Goal: Transaction & Acquisition: Purchase product/service

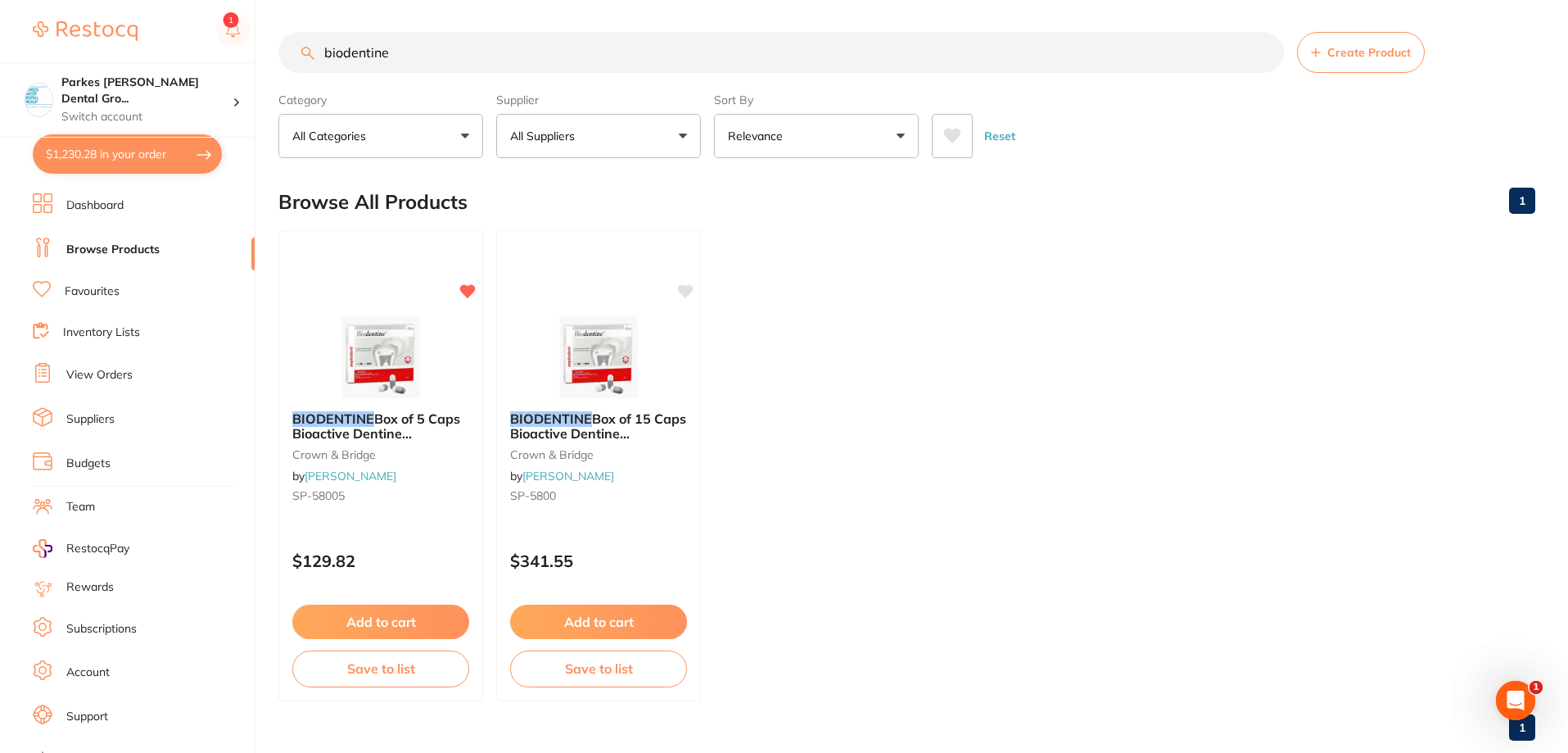
scroll to position [1553, 0]
drag, startPoint x: 451, startPoint y: 61, endPoint x: 184, endPoint y: 60, distance: 267.0
click at [184, 60] on div "$1,230.28 Parkes [PERSON_NAME] Dental Gro... Switch account Parkes [PERSON_NAME…" at bounding box center [784, 375] width 1568 height 753
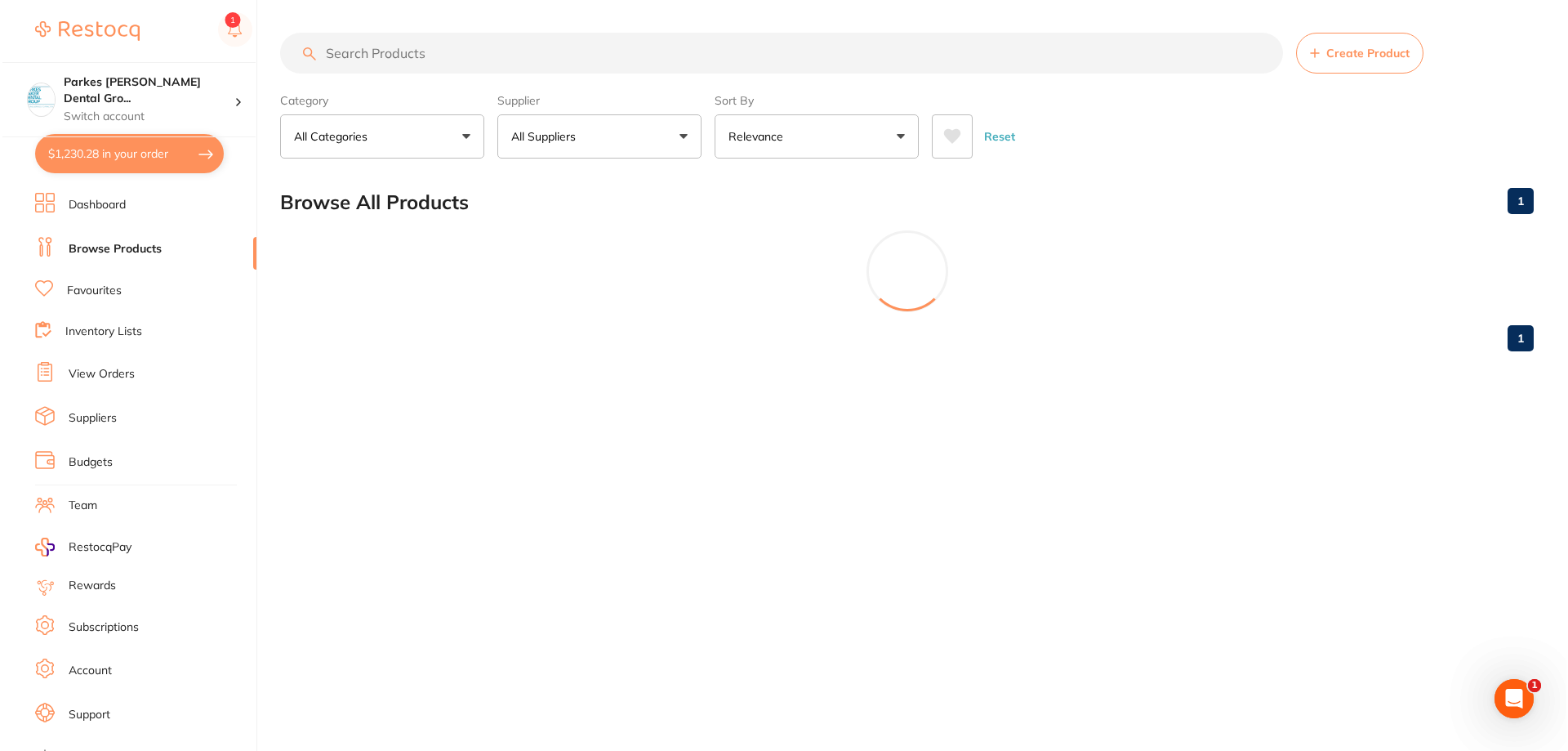
scroll to position [0, 0]
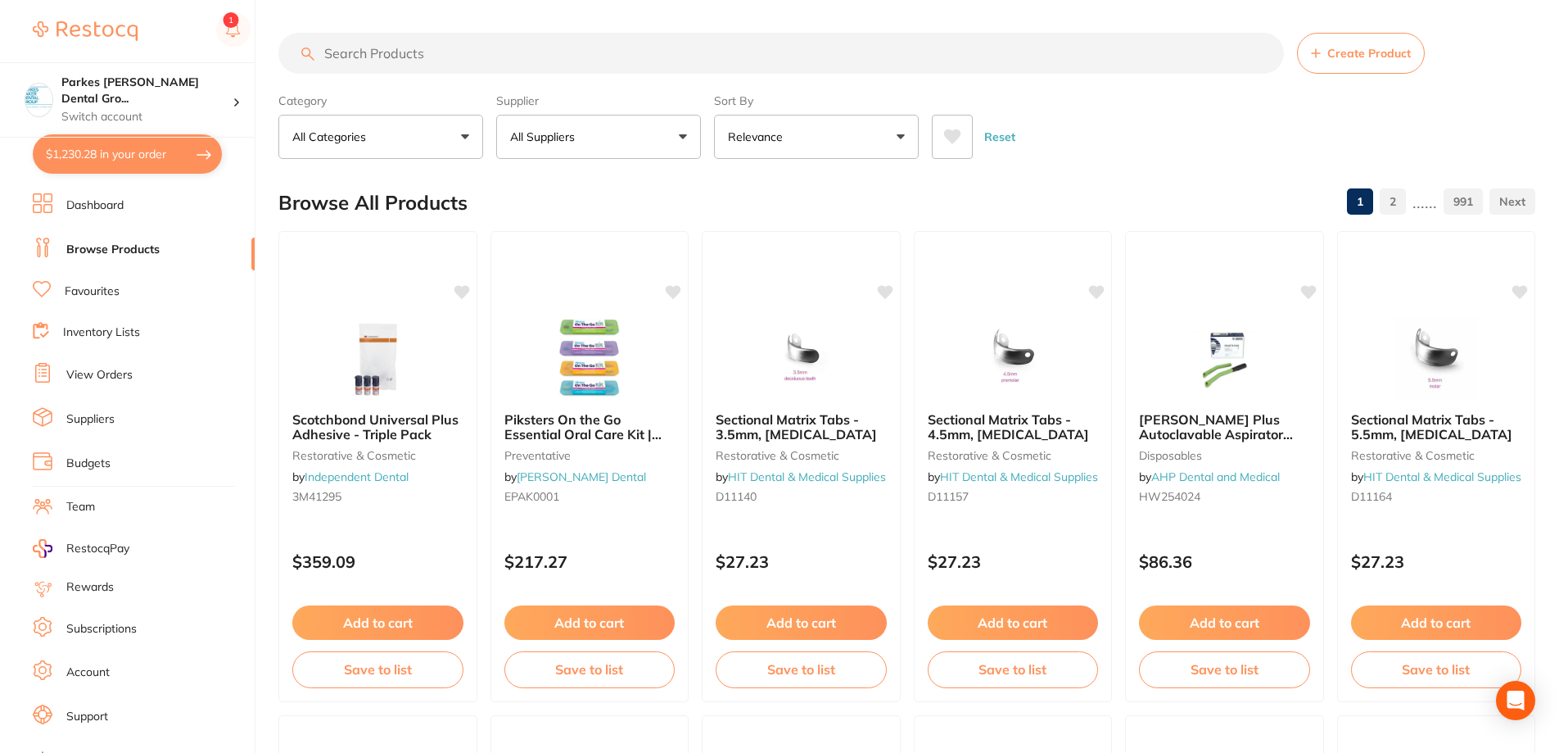
click at [179, 169] on button "$1,230.28 in your order" at bounding box center [128, 154] width 189 height 40
checkbox input "true"
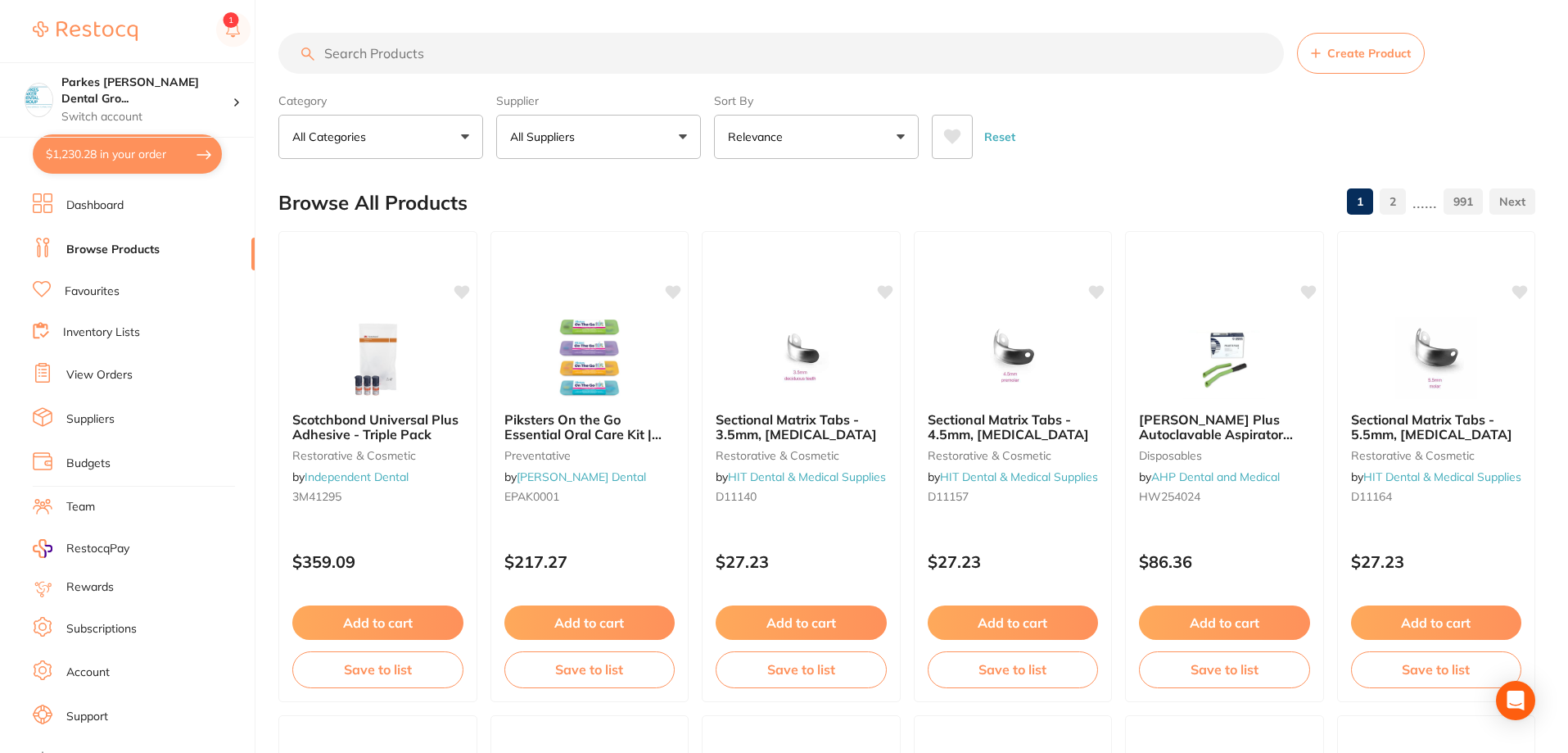
checkbox input "true"
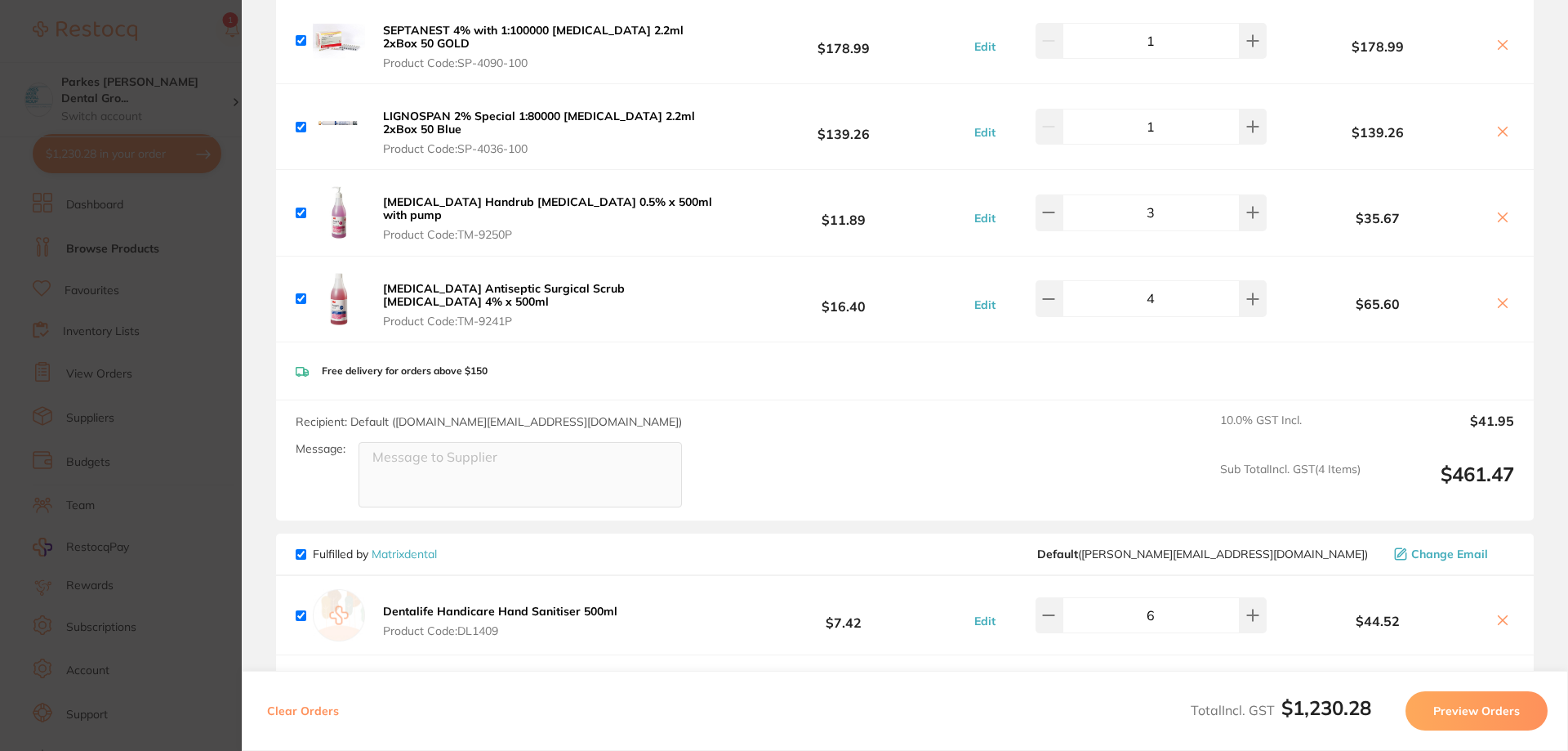
scroll to position [2528, 0]
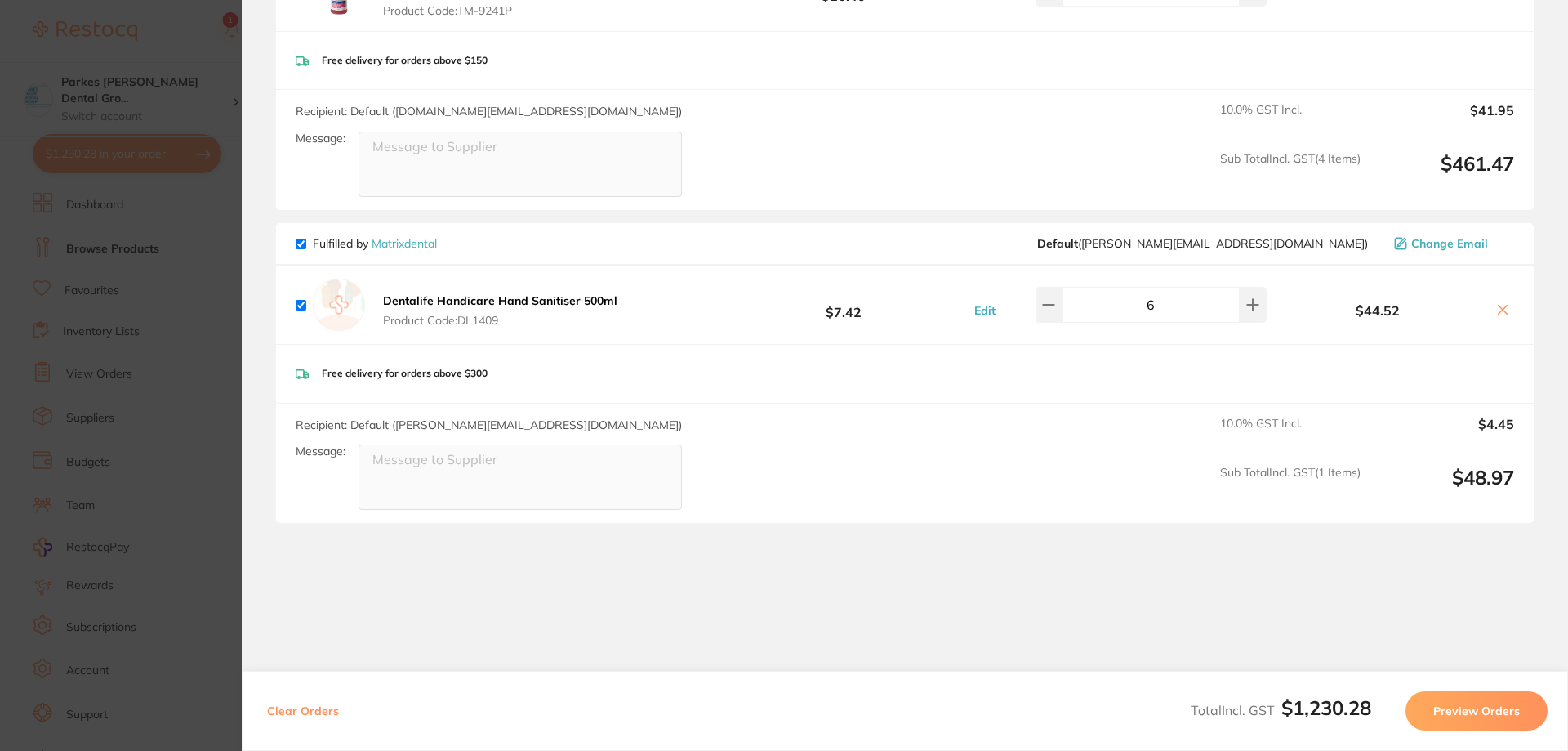
click at [172, 39] on section "Update RRP Set your pre negotiated price for this item. Item Agreed RRP (excl. …" at bounding box center [784, 375] width 1568 height 751
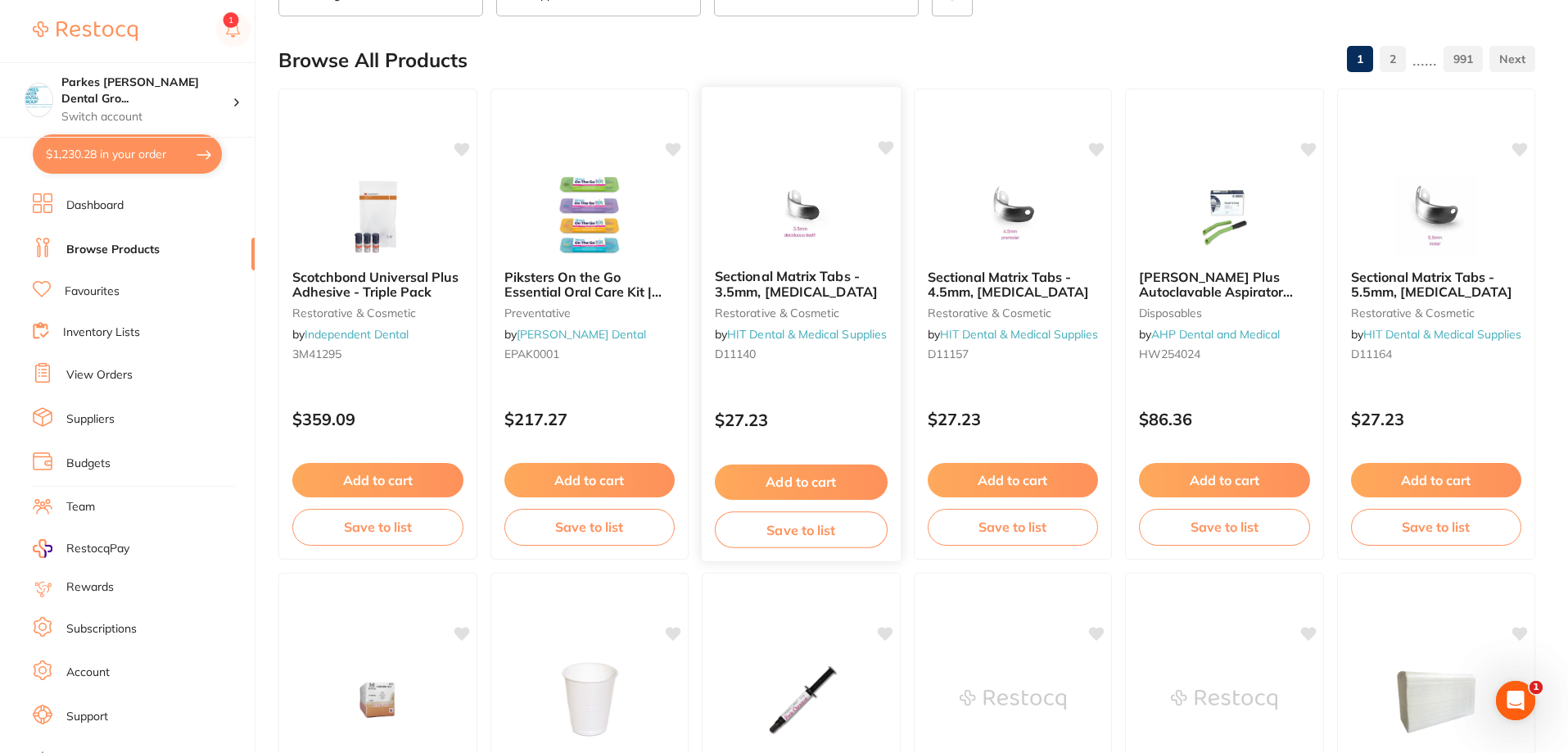
scroll to position [0, 0]
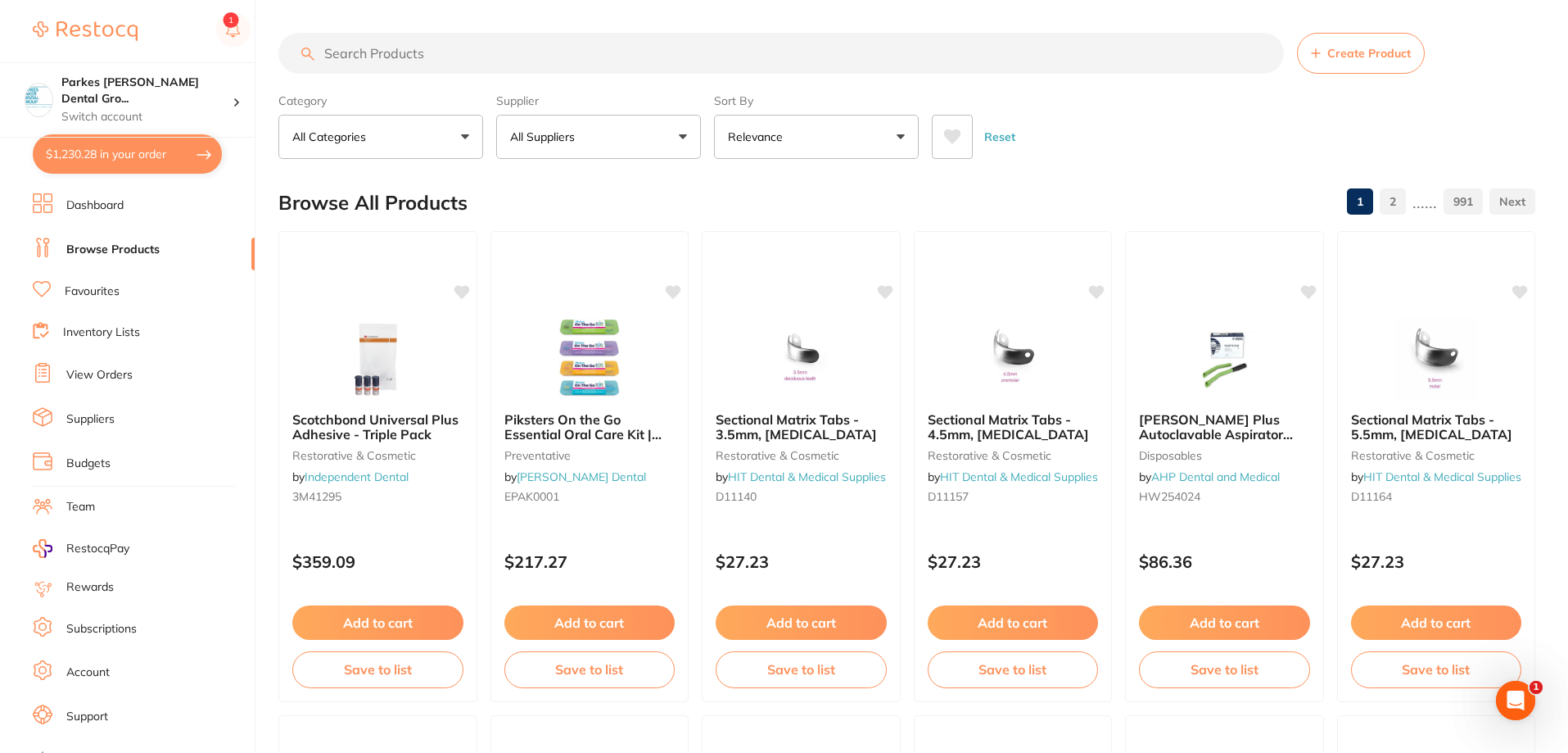
click at [463, 54] on input "search" at bounding box center [781, 53] width 1006 height 41
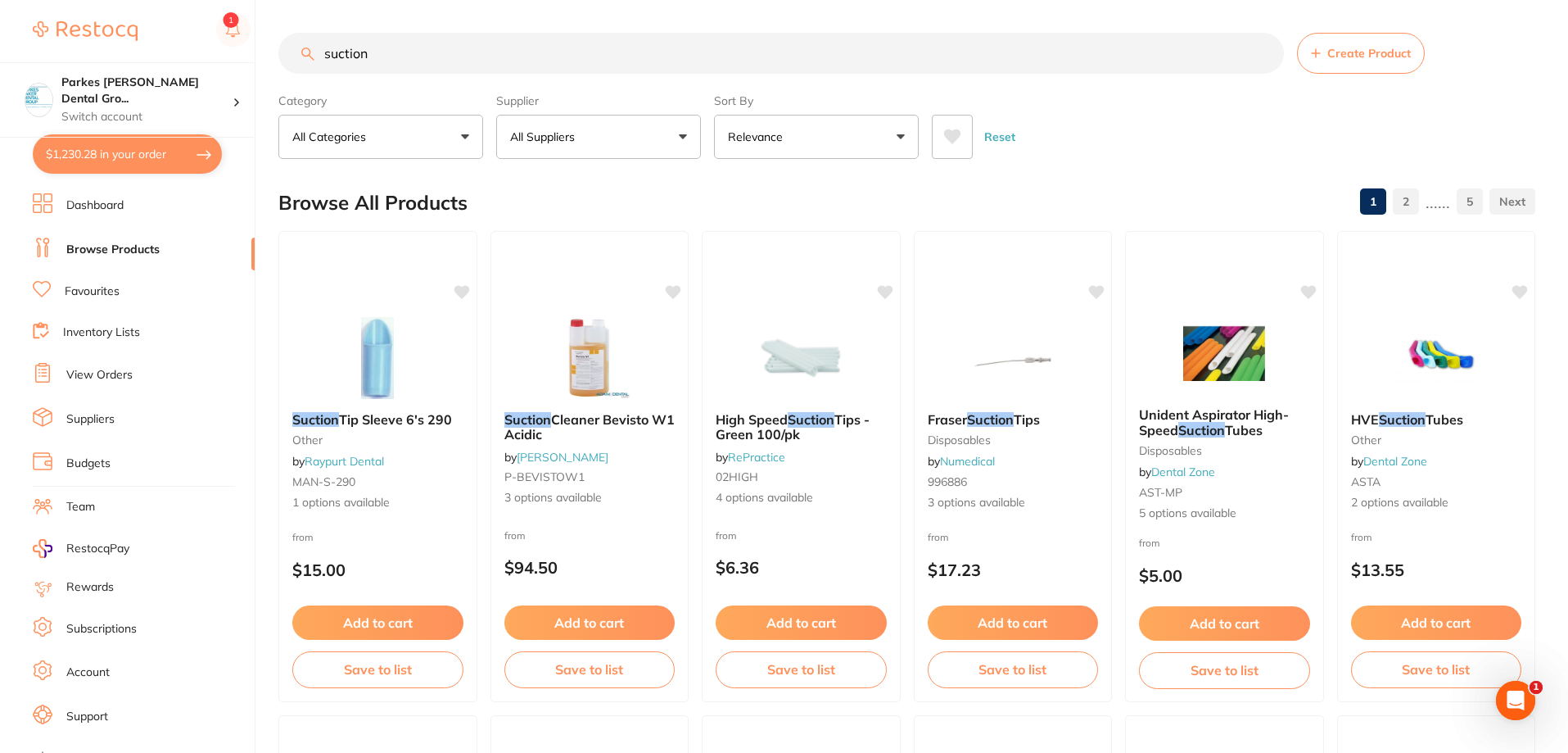
type input "suction"
click at [638, 139] on button "All Suppliers" at bounding box center [598, 137] width 205 height 44
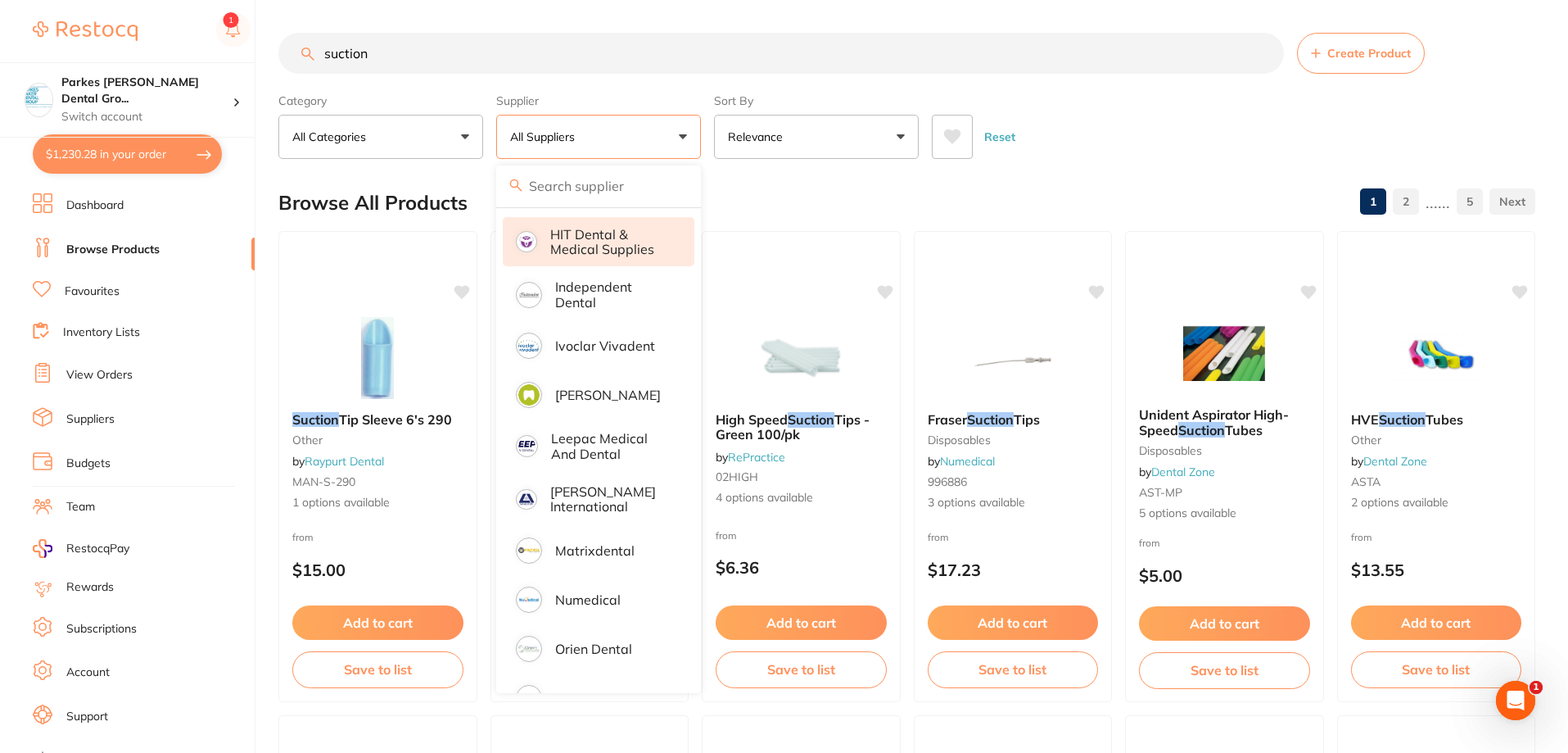
scroll to position [738, 0]
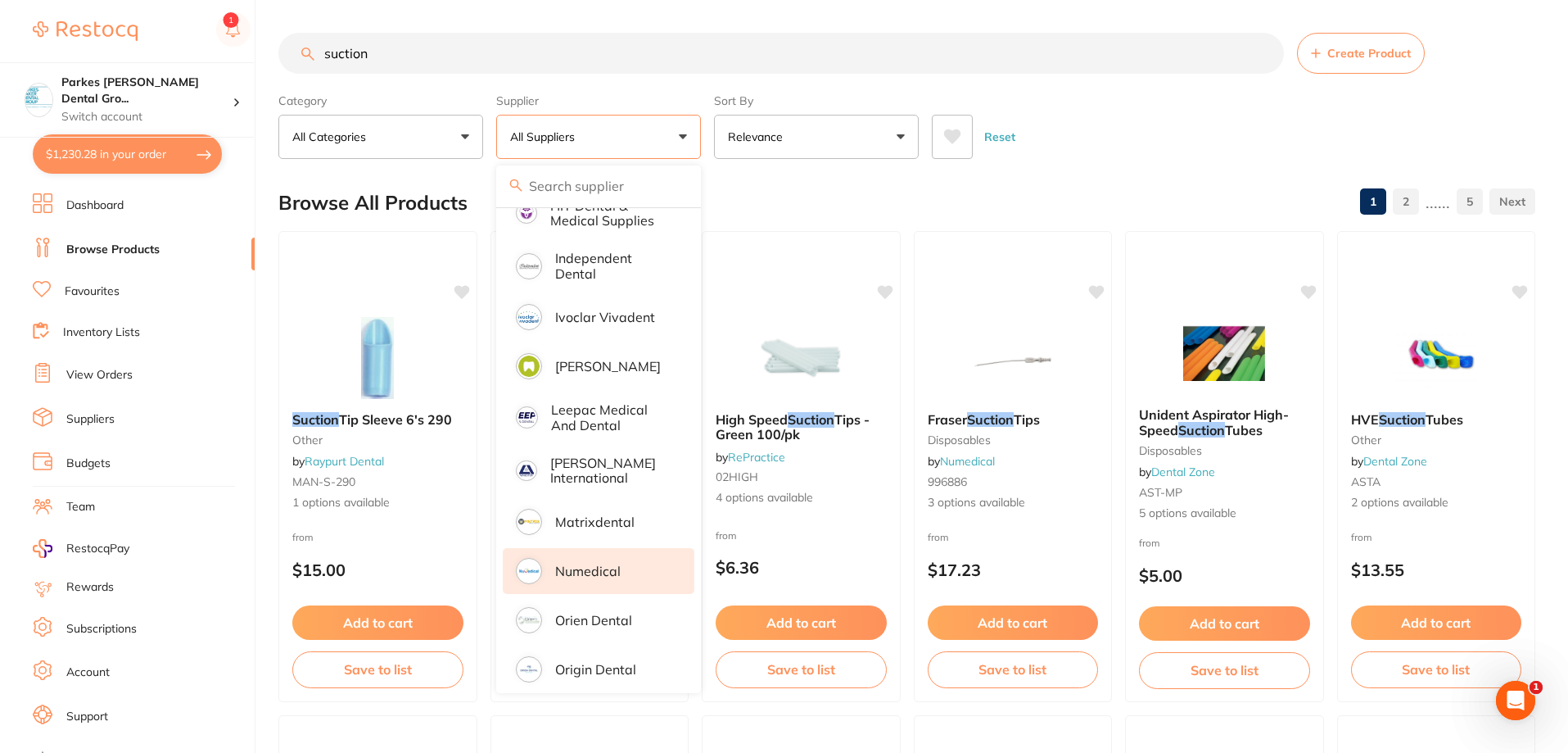
click at [589, 564] on p "Numedical" at bounding box center [587, 570] width 66 height 14
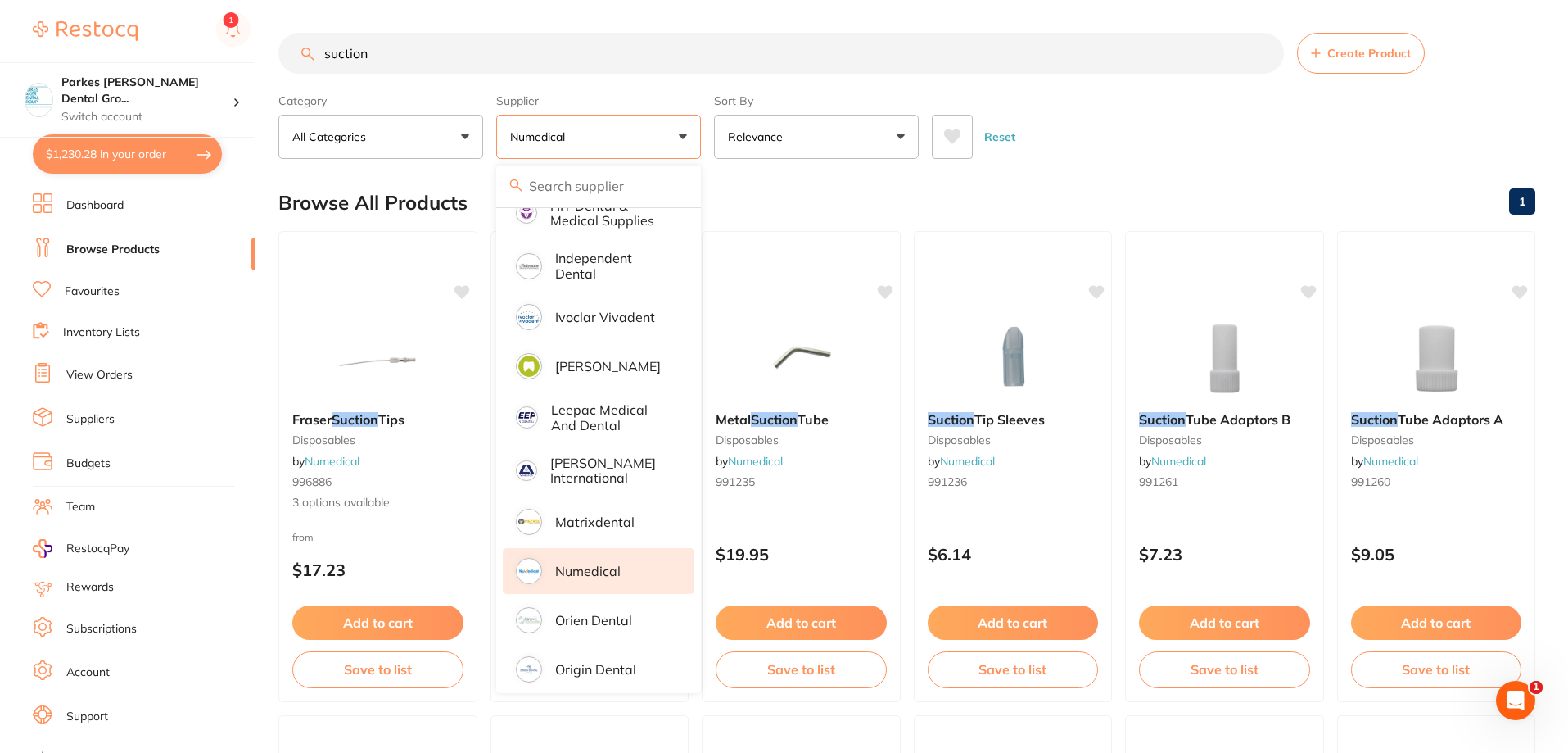
click at [1197, 112] on div "Reset" at bounding box center [1226, 130] width 590 height 57
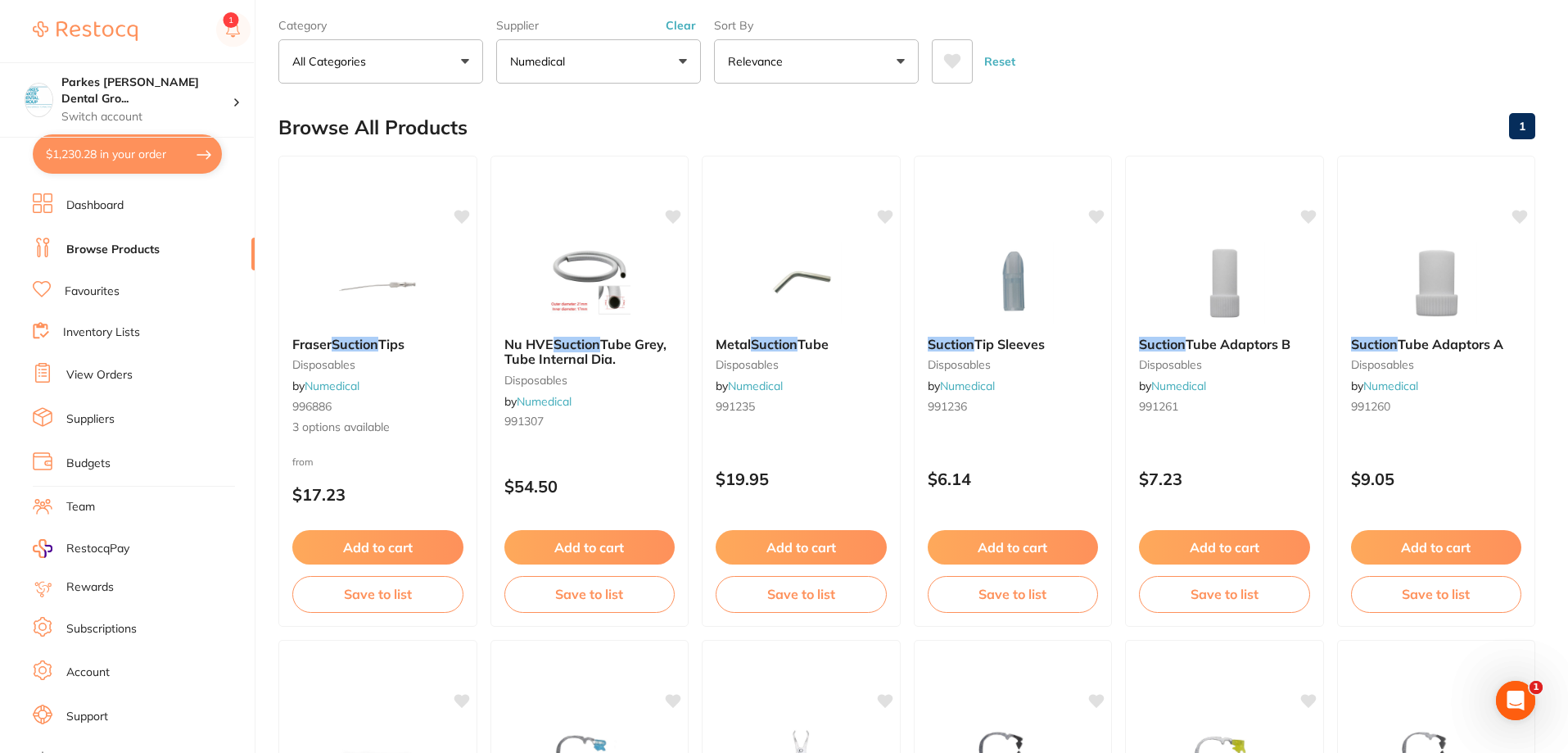
scroll to position [0, 0]
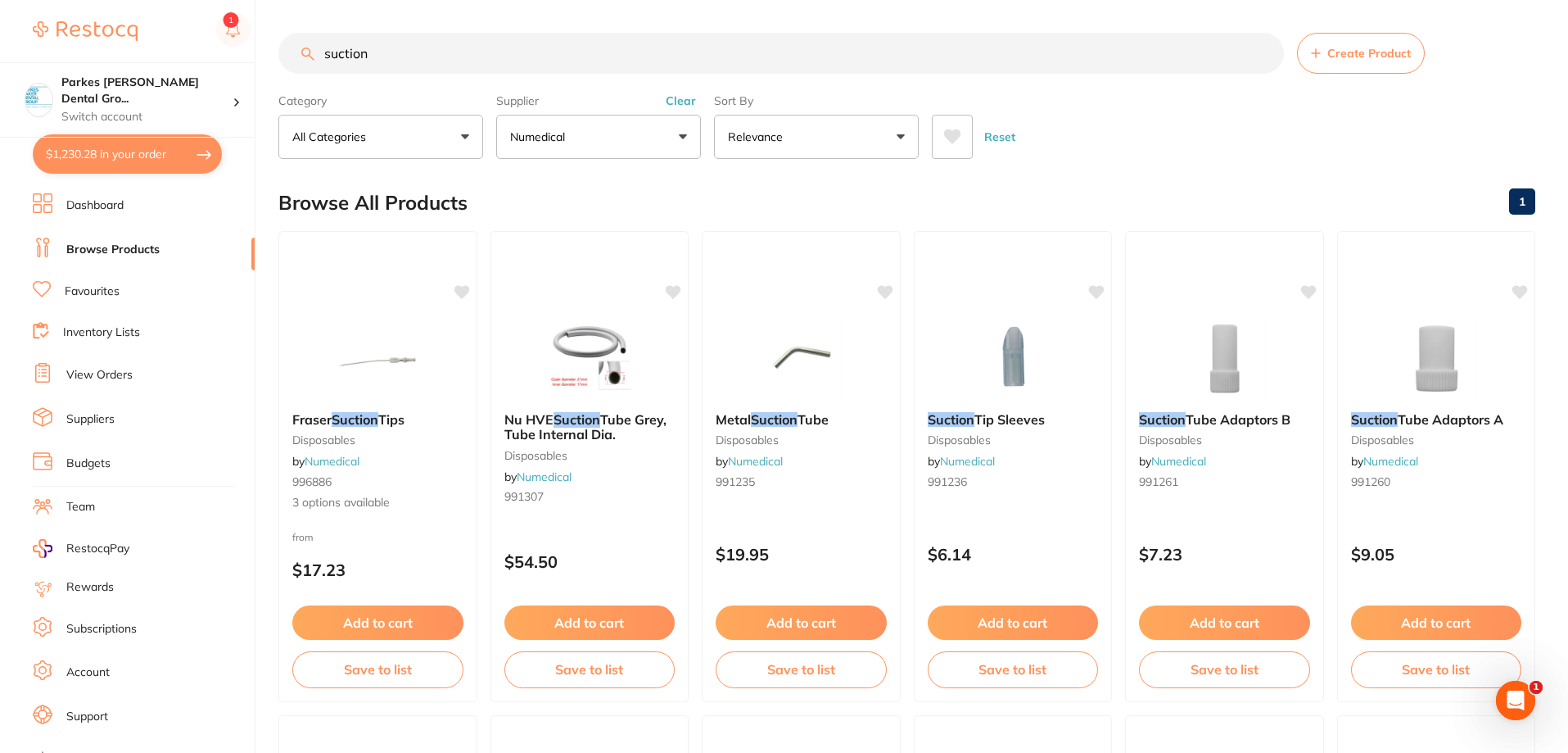
click at [685, 94] on button "Clear" at bounding box center [681, 101] width 41 height 14
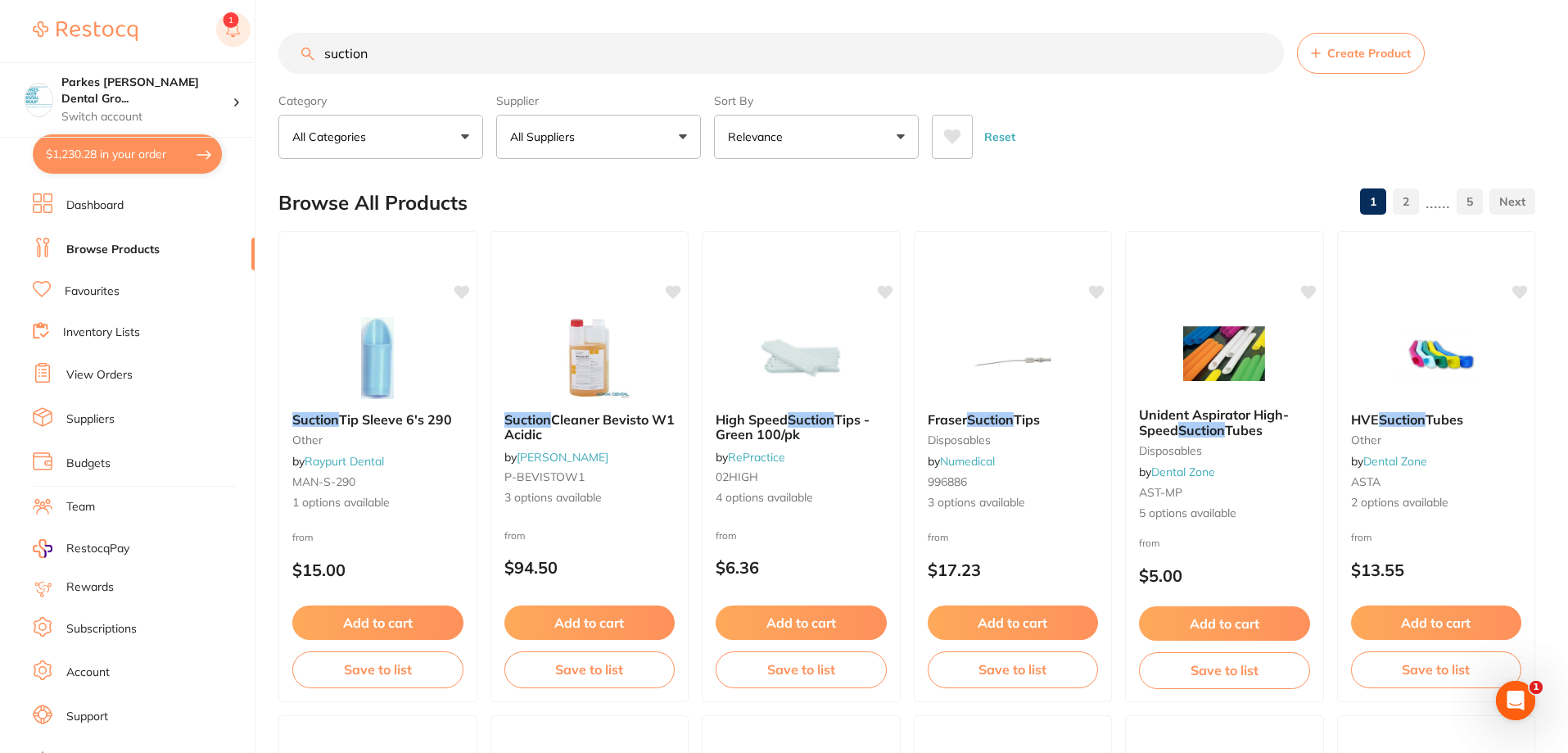
drag, startPoint x: 610, startPoint y: 44, endPoint x: 240, endPoint y: 45, distance: 370.0
click at [248, 45] on div "$1,230.28 Parkes [PERSON_NAME] Dental Gro... Switch account Parkes [PERSON_NAME…" at bounding box center [784, 376] width 1568 height 753
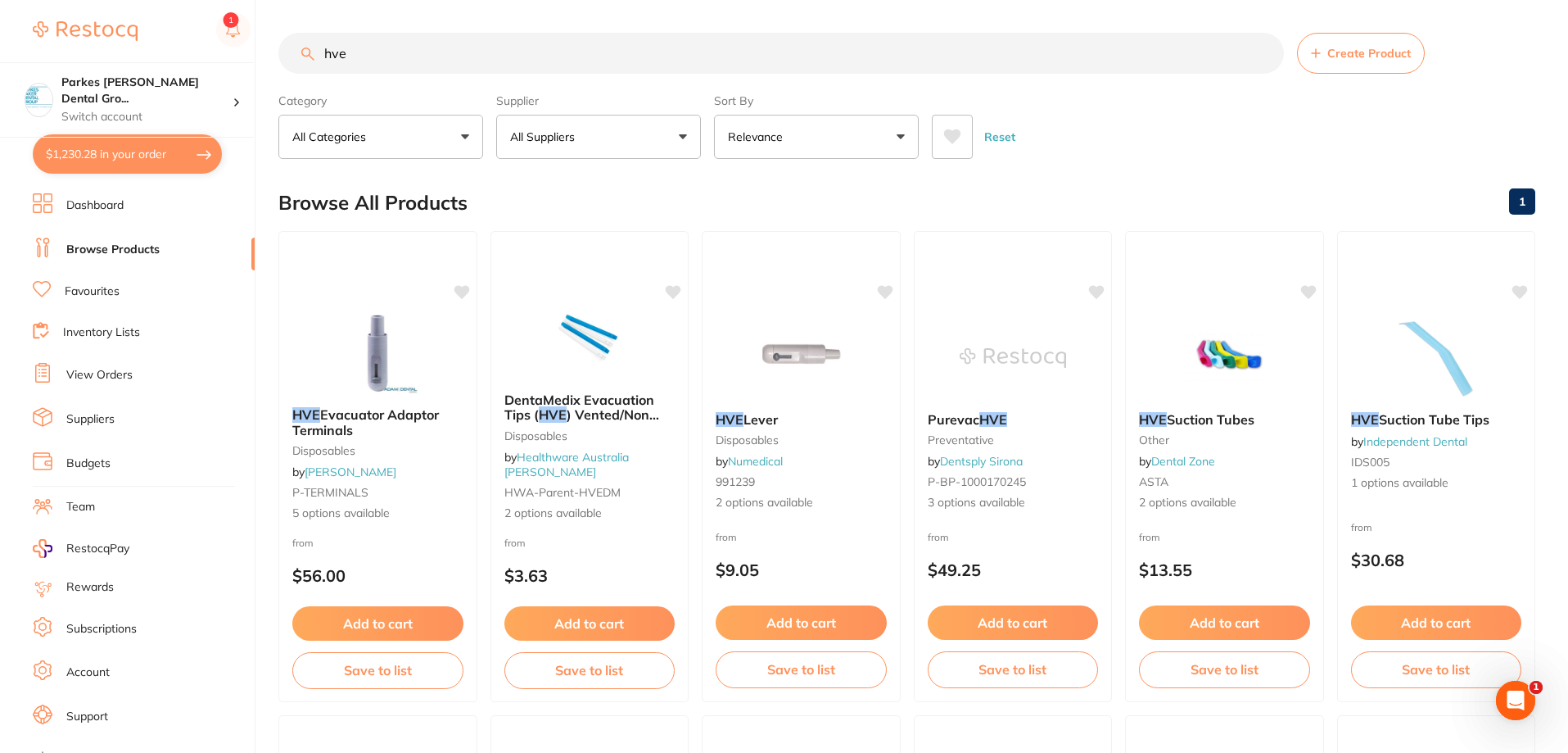
click at [613, 142] on button "All Suppliers" at bounding box center [598, 137] width 205 height 44
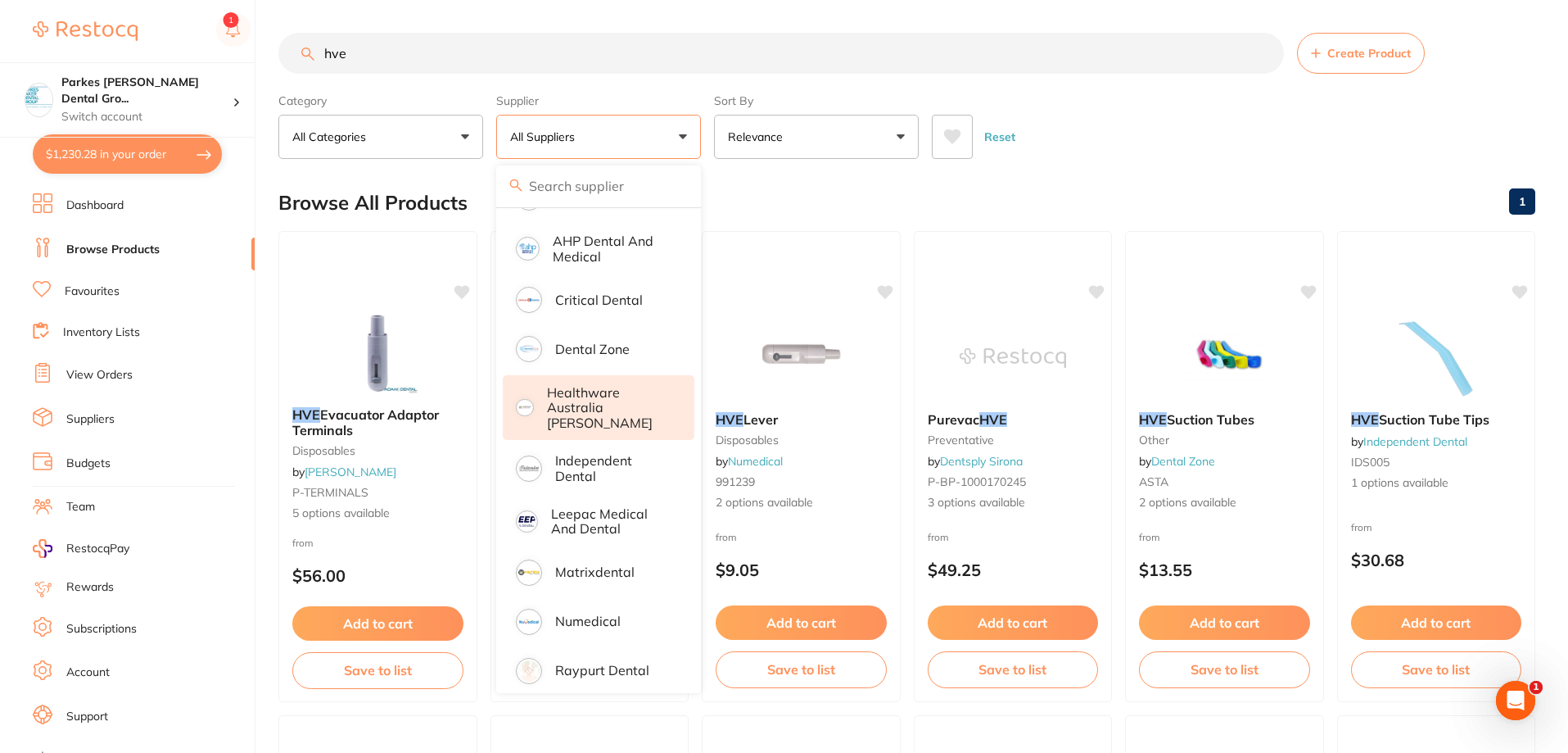
scroll to position [130, 0]
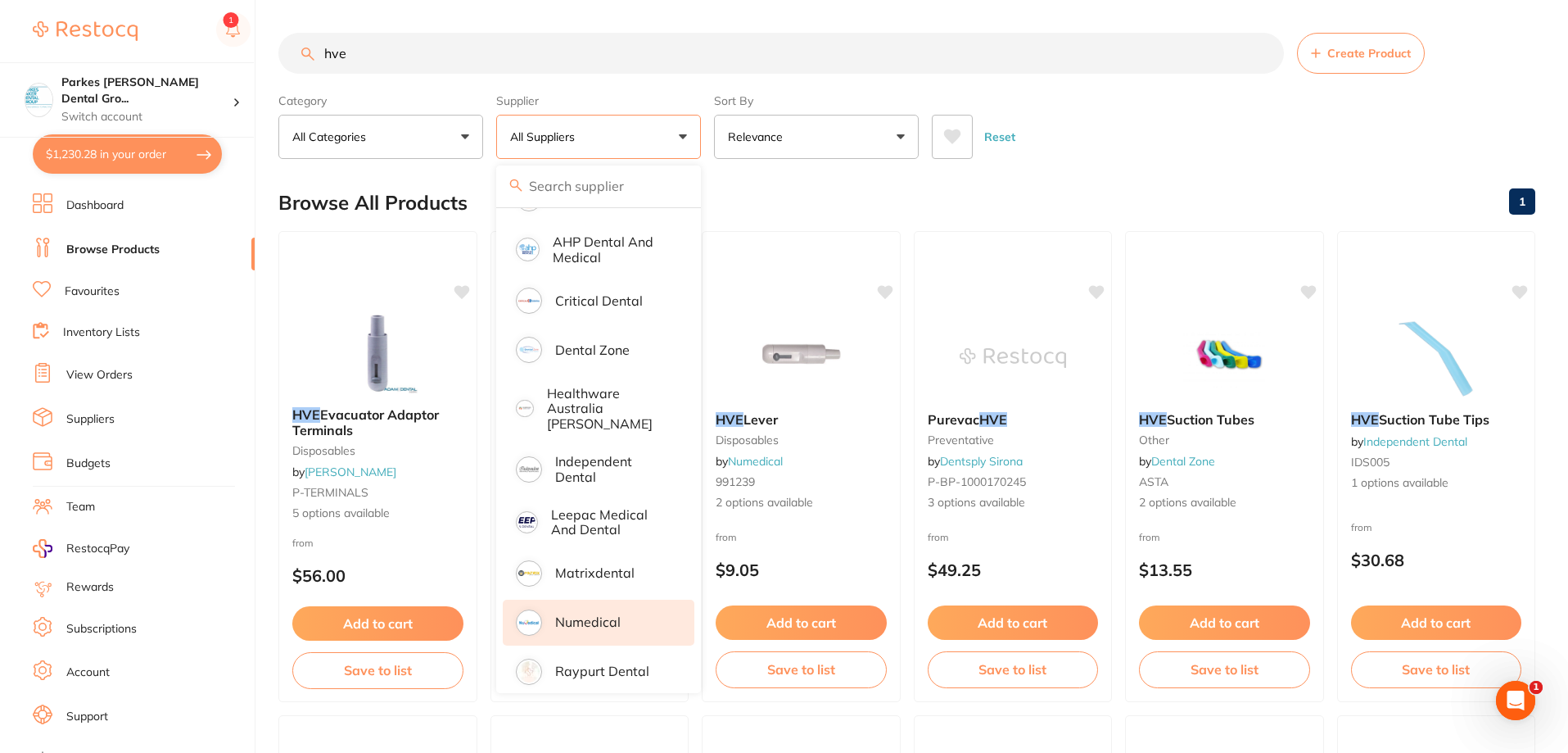
click at [586, 614] on p "Numedical" at bounding box center [587, 621] width 66 height 14
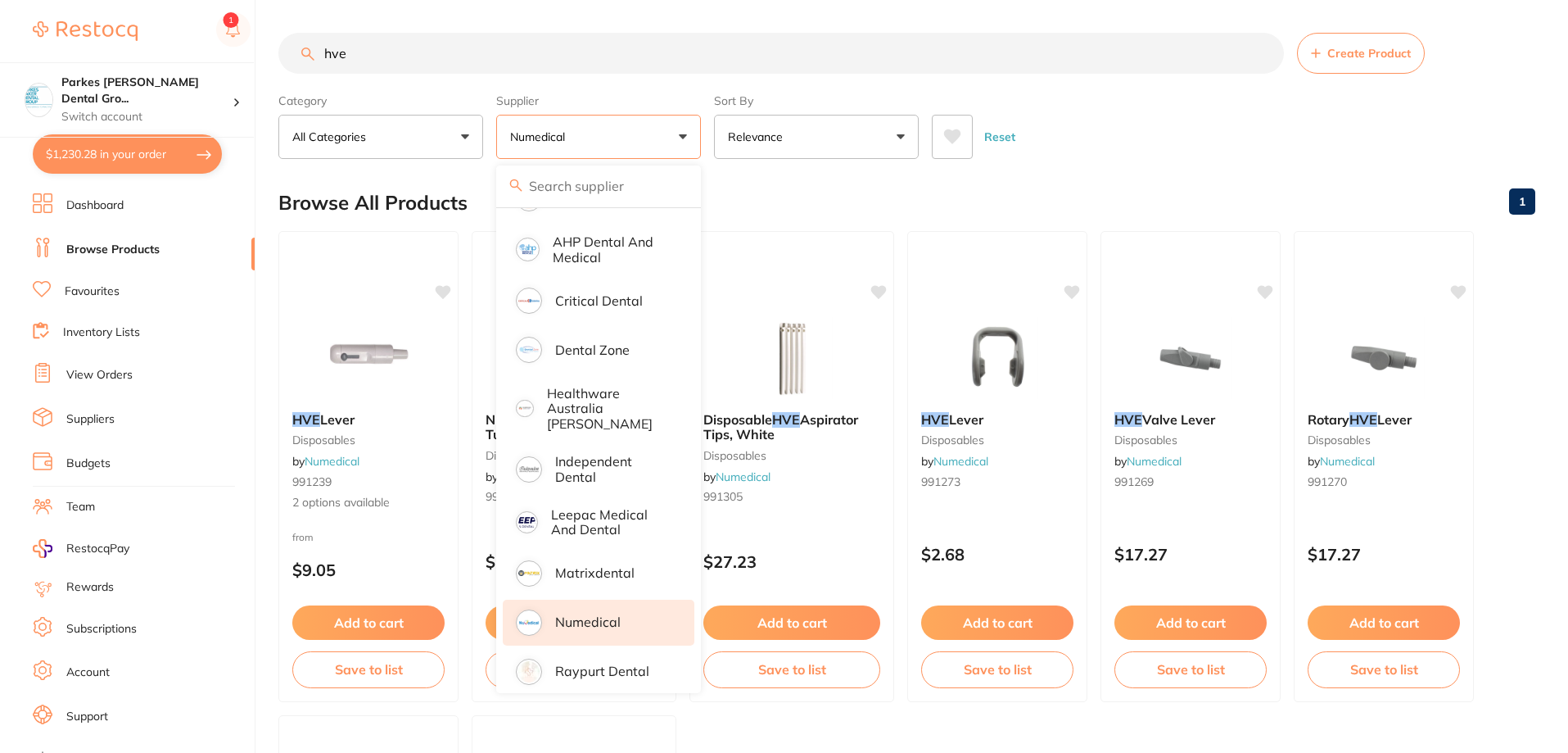
click at [1134, 155] on div "Reset" at bounding box center [1226, 130] width 590 height 57
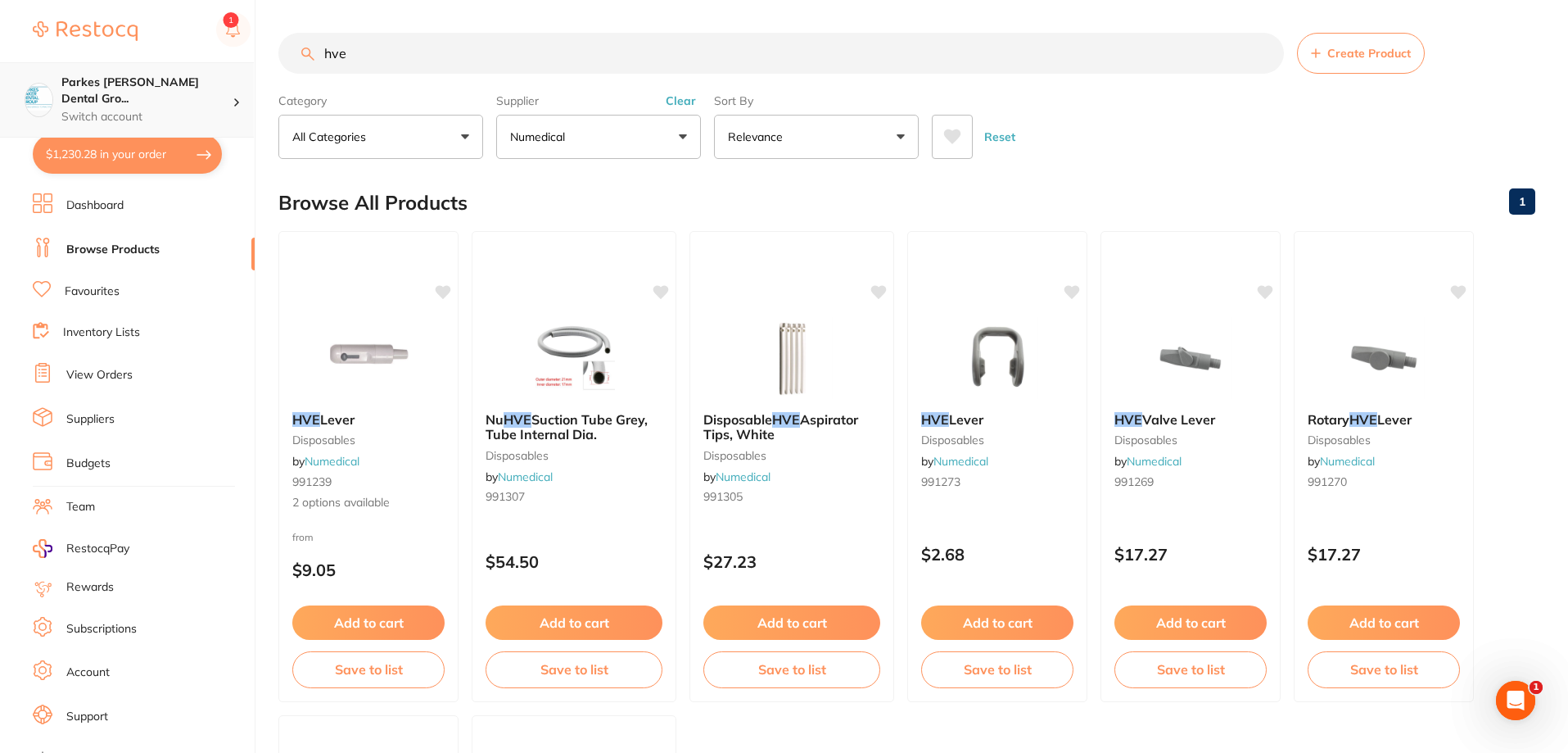
scroll to position [1, 0]
drag, startPoint x: 652, startPoint y: 67, endPoint x: 138, endPoint y: 64, distance: 514.0
click at [150, 66] on div "$1,230.28 Parkes [PERSON_NAME] Dental Gro... Switch account Parkes [PERSON_NAME…" at bounding box center [784, 376] width 1568 height 753
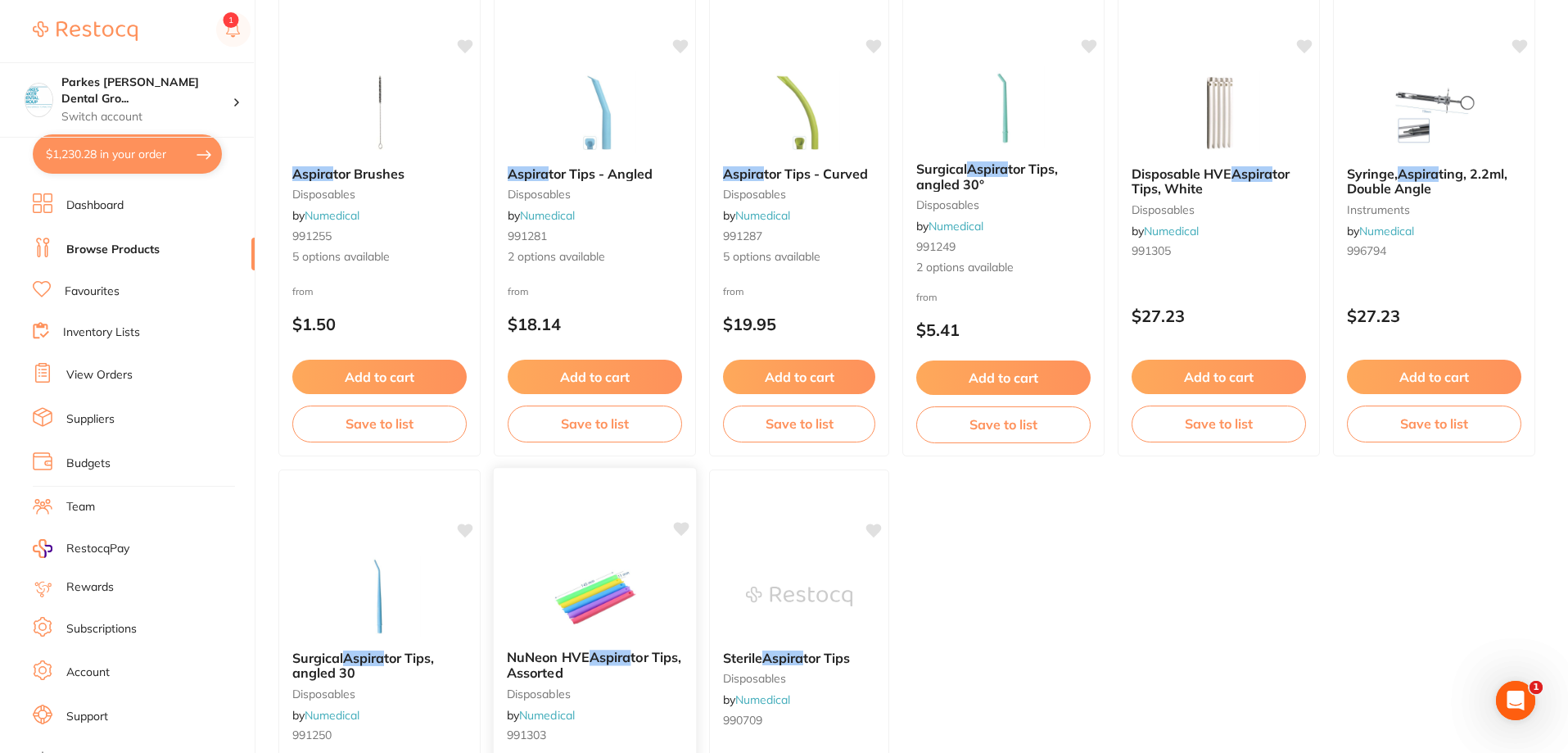
scroll to position [82, 0]
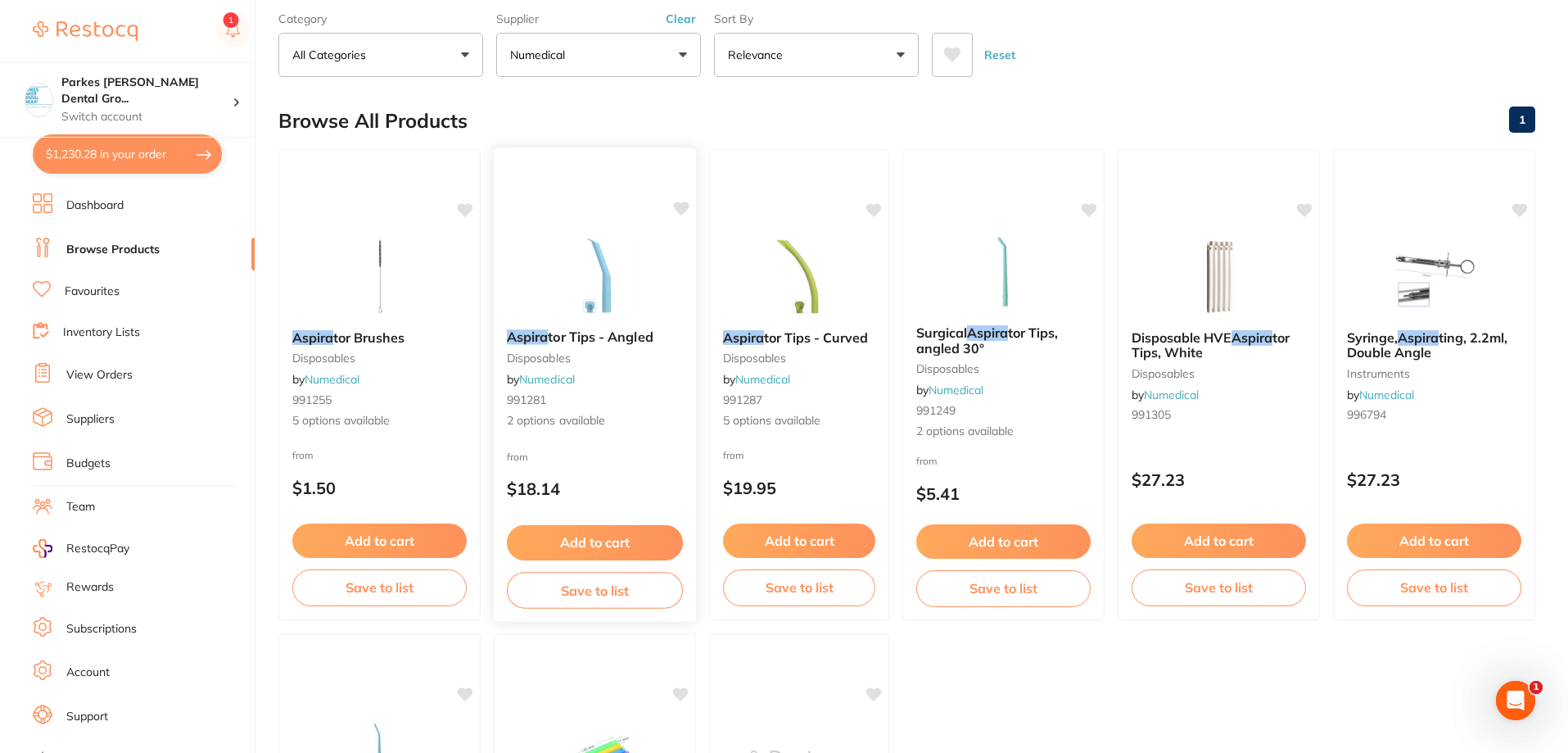
type input "aspira"
click at [627, 384] on div "Aspira tor Tips - Angled disposables by Numedical 991281 2 options available" at bounding box center [594, 379] width 202 height 126
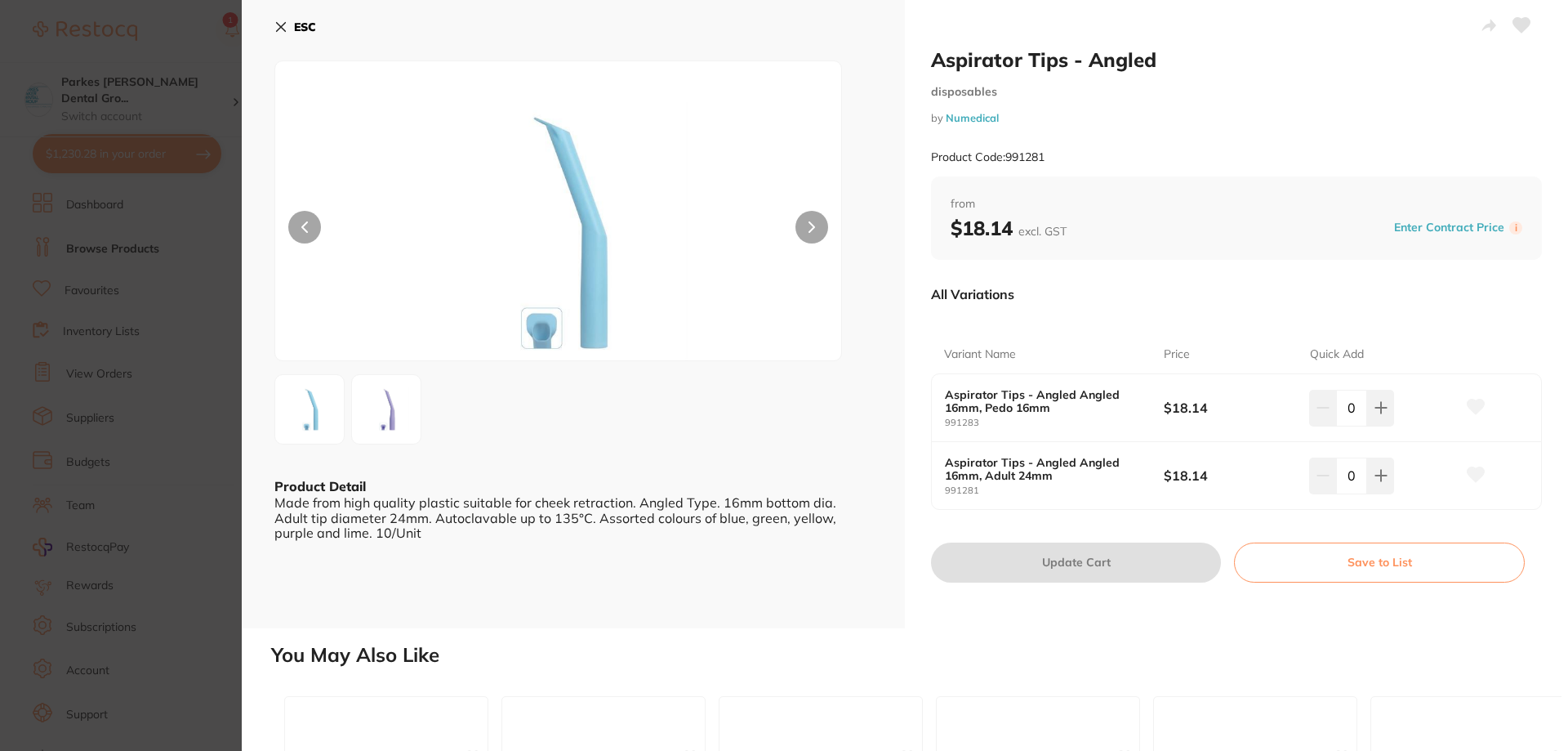
drag, startPoint x: 1465, startPoint y: 411, endPoint x: 1425, endPoint y: 415, distance: 40.2
click at [1467, 411] on icon at bounding box center [1475, 406] width 18 height 16
click at [1377, 408] on icon at bounding box center [1380, 408] width 11 height 11
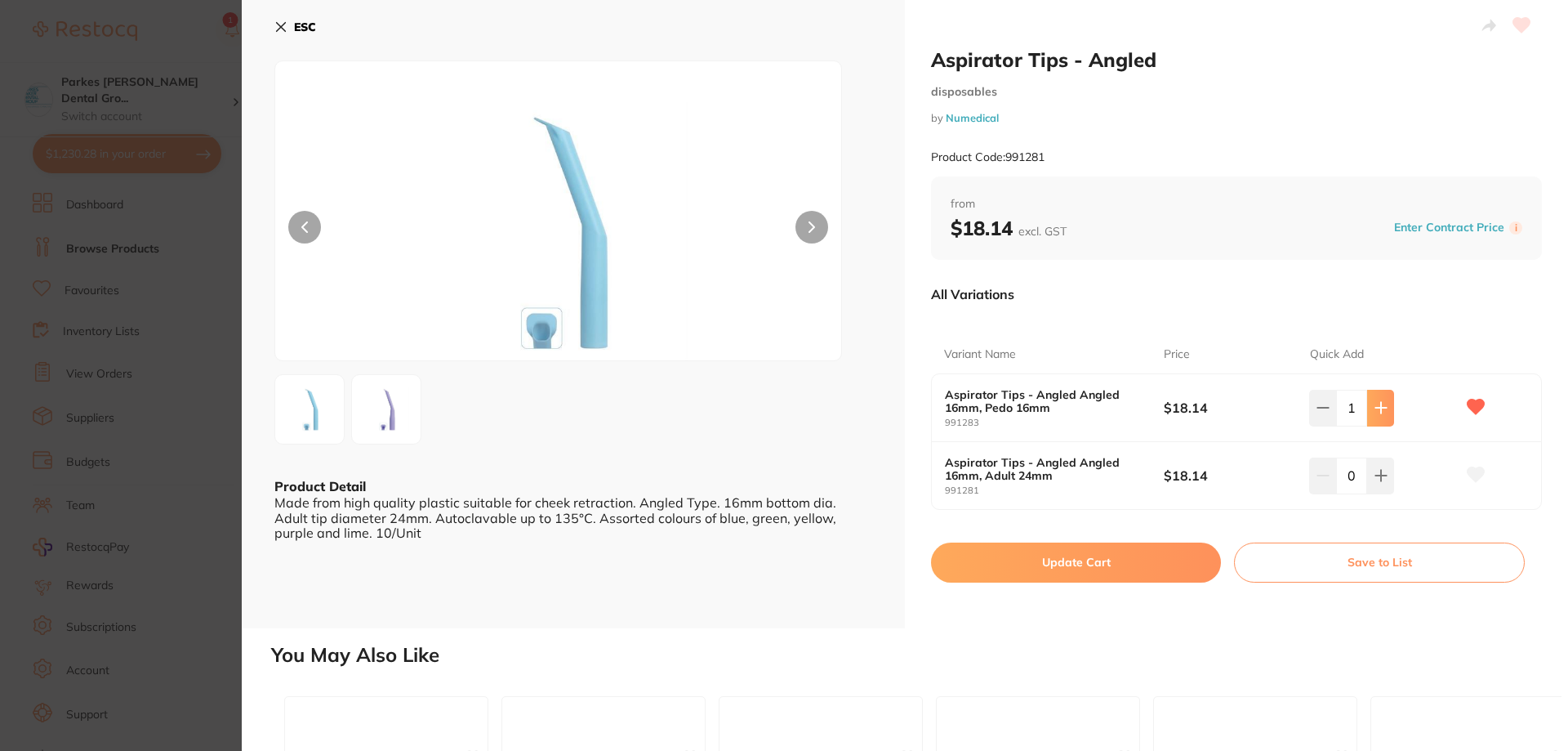
click at [1377, 408] on icon at bounding box center [1380, 408] width 11 height 11
type input "2"
click at [1095, 573] on button "Update Cart" at bounding box center [1076, 562] width 290 height 40
checkbox input "false"
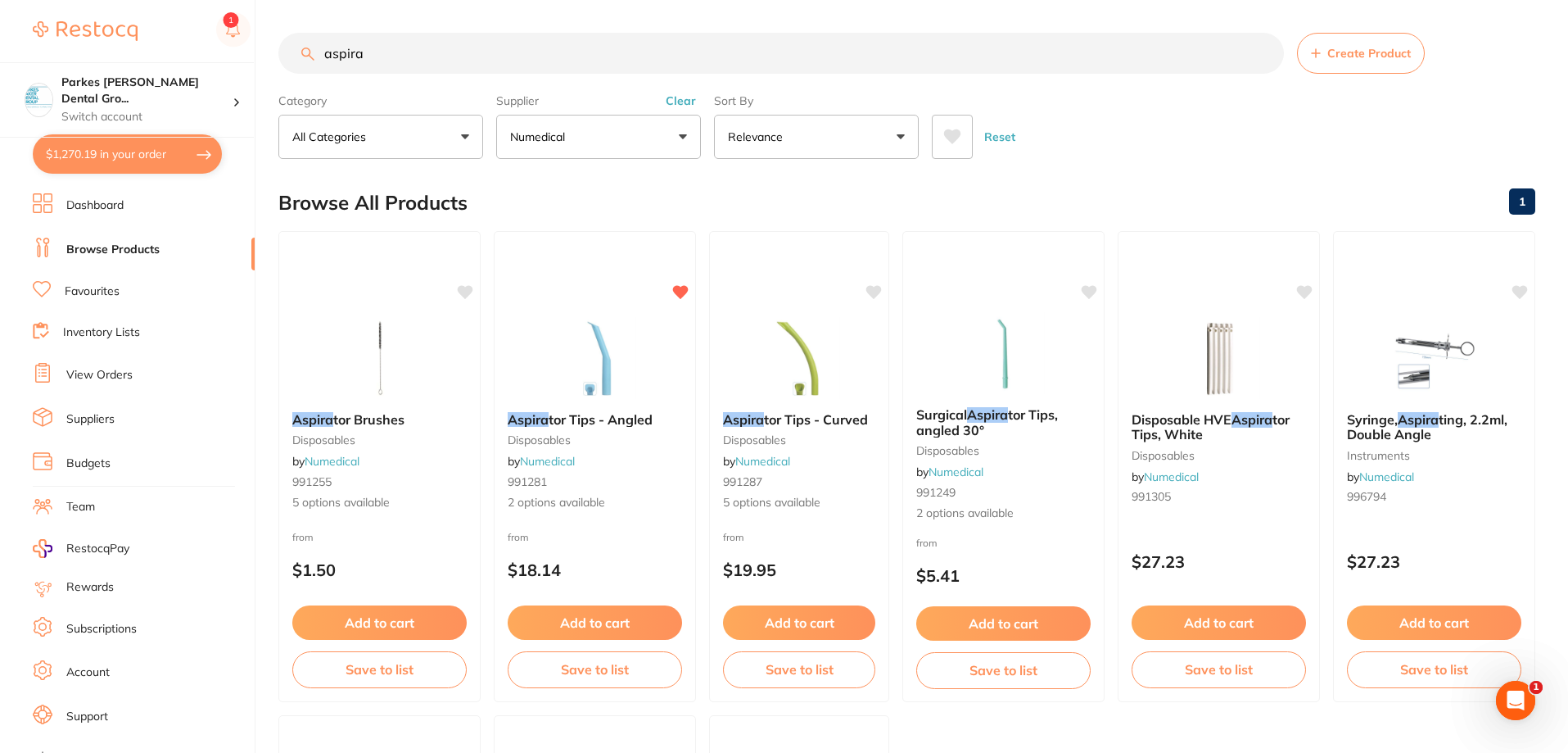
click at [684, 105] on button "Clear" at bounding box center [681, 101] width 41 height 14
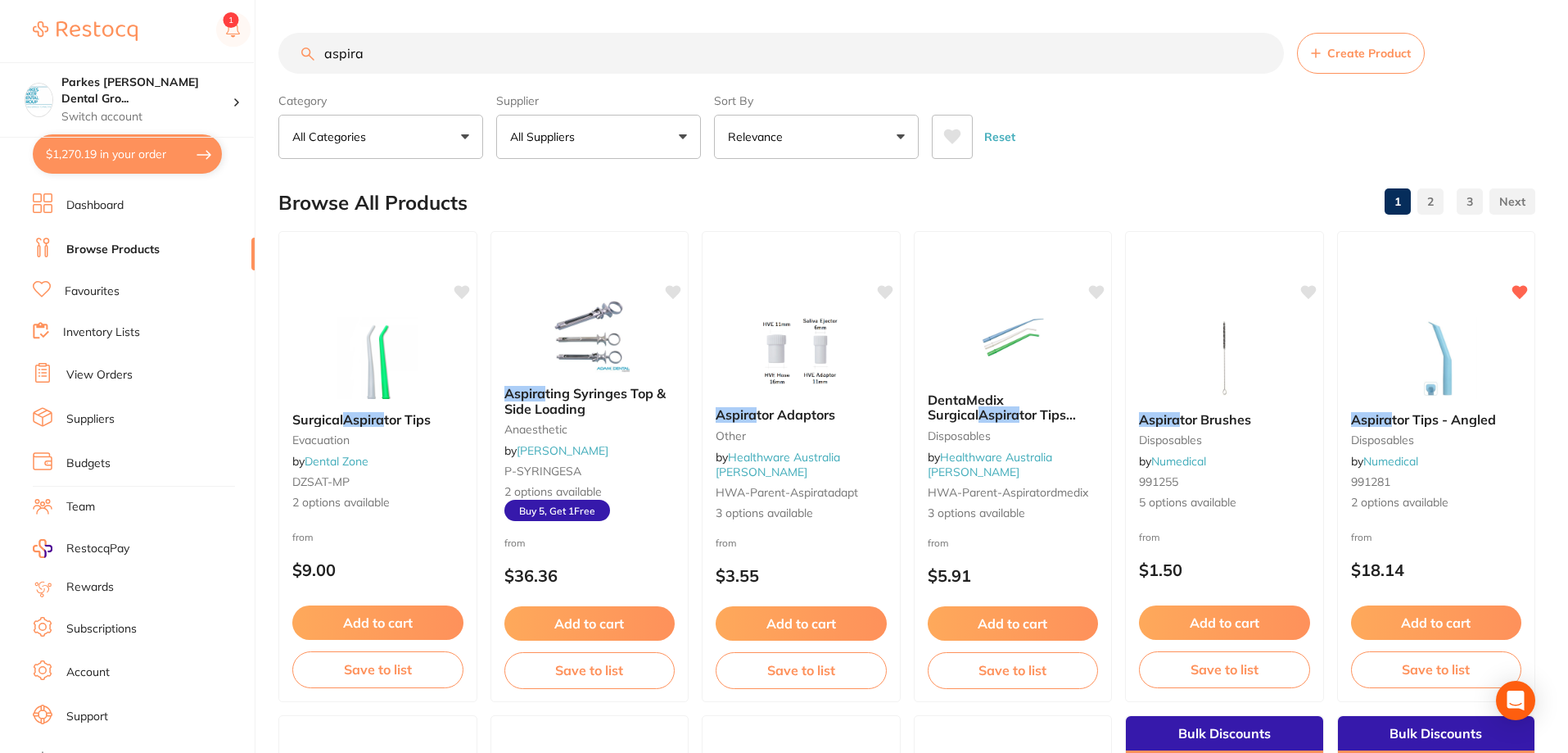
drag, startPoint x: 471, startPoint y: 52, endPoint x: 169, endPoint y: 31, distance: 302.7
click at [169, 31] on div "$1,270.19 Parkes [PERSON_NAME] Dental Gro... Switch account Parkes [PERSON_NAME…" at bounding box center [784, 376] width 1568 height 753
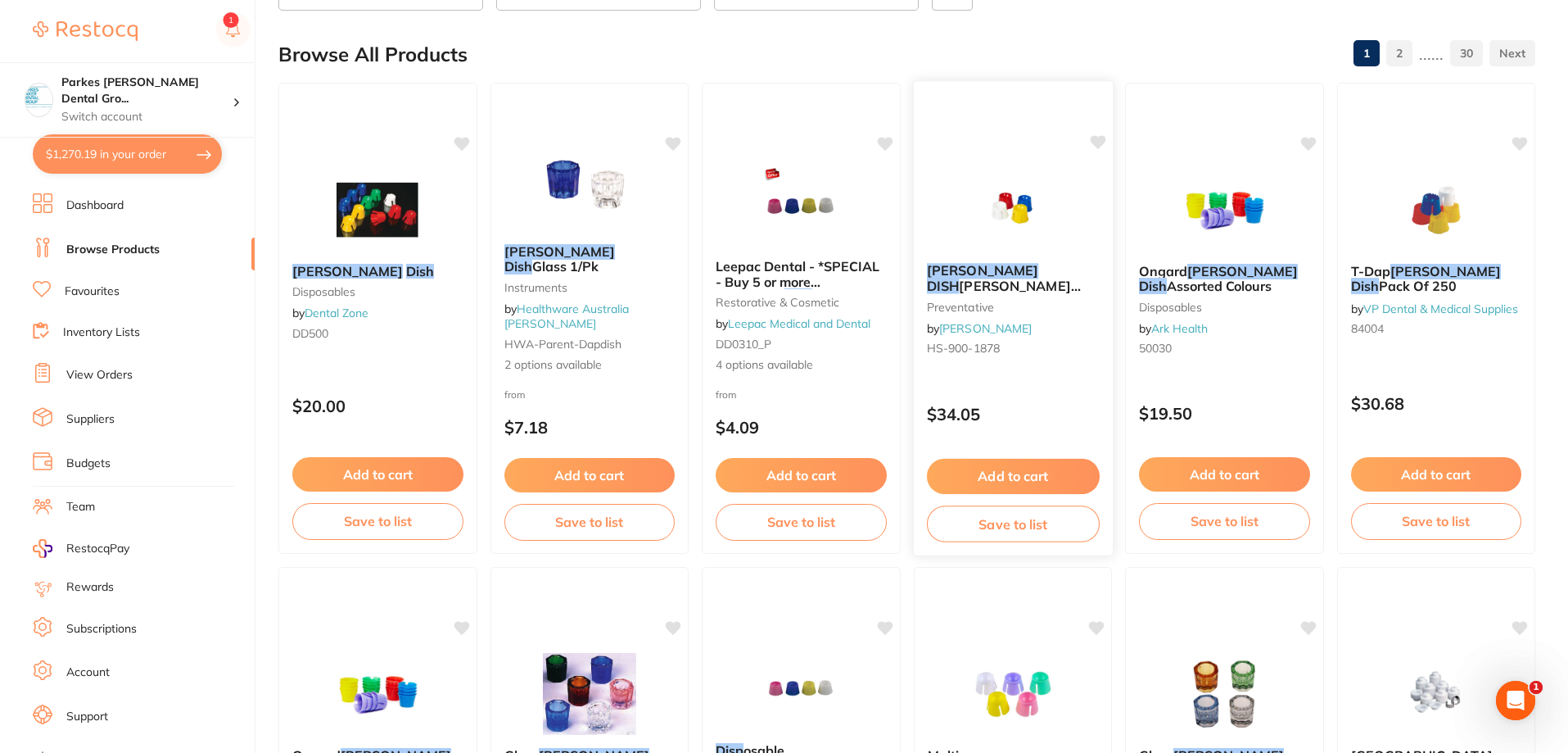
scroll to position [410, 0]
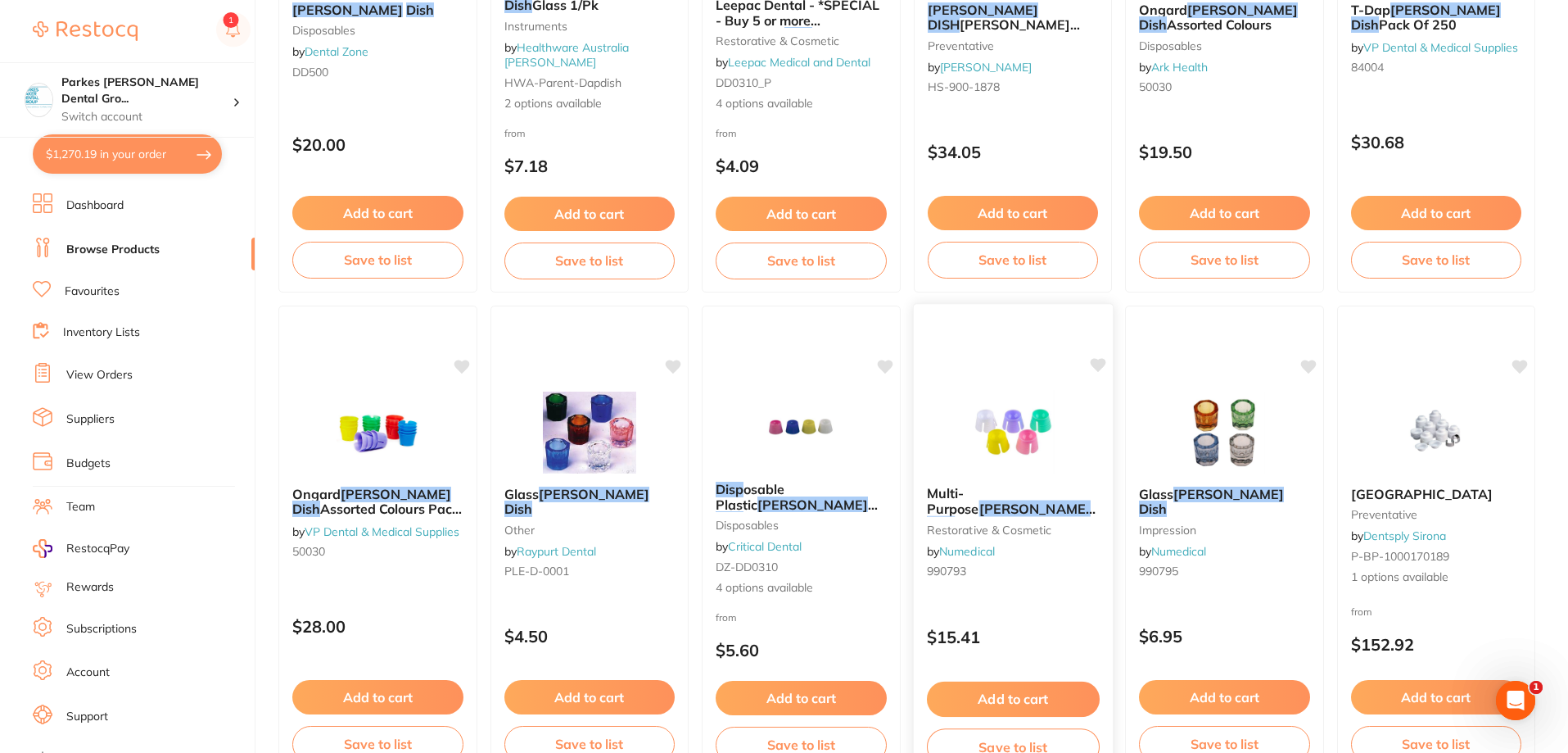
type input "[PERSON_NAME] dish"
click at [1029, 582] on div "Multi-Purpose [PERSON_NAME] Dish restorative & cosmetic by Numedical 990793" at bounding box center [1012, 536] width 199 height 126
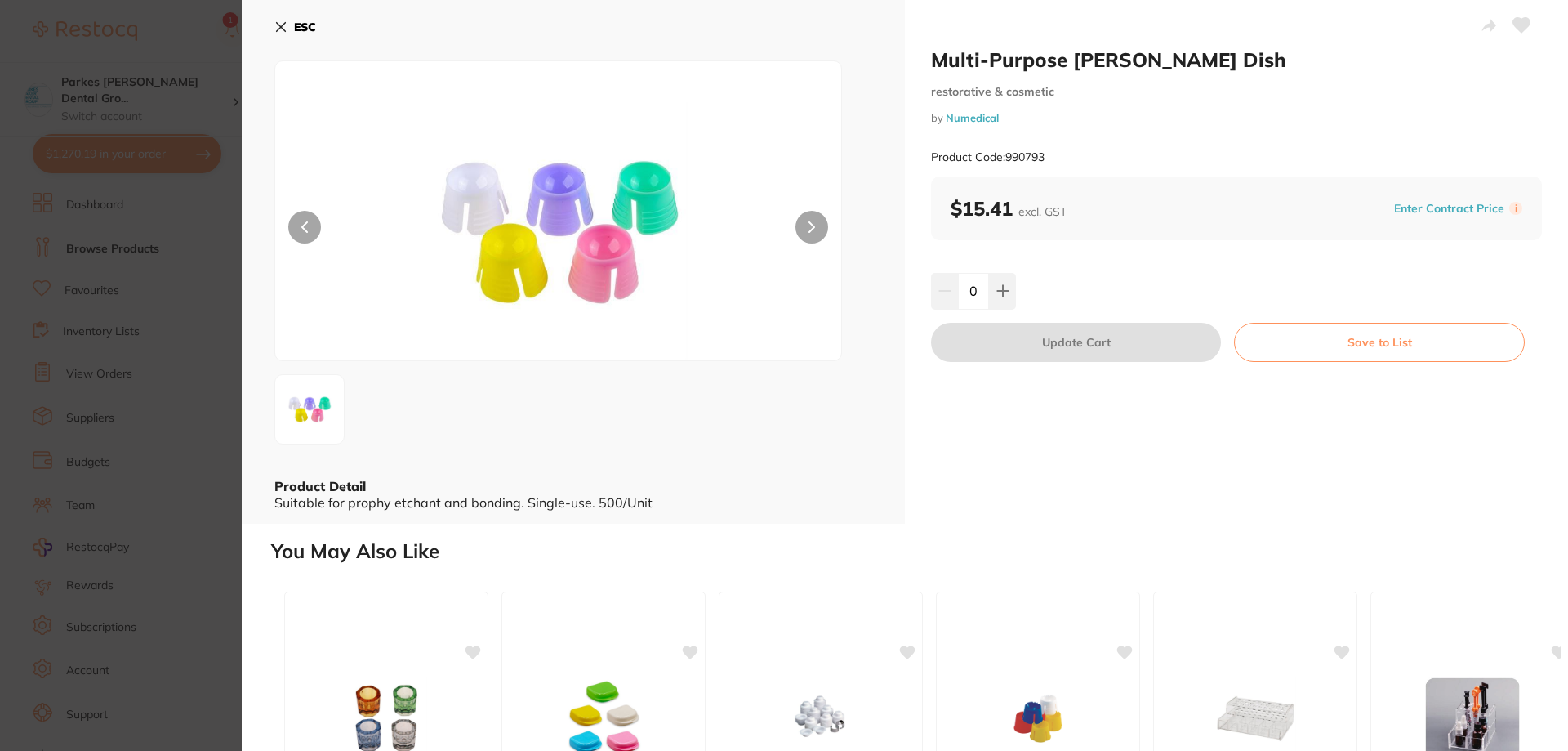
click at [295, 32] on b "ESC" at bounding box center [305, 26] width 22 height 14
